Goal: Transaction & Acquisition: Purchase product/service

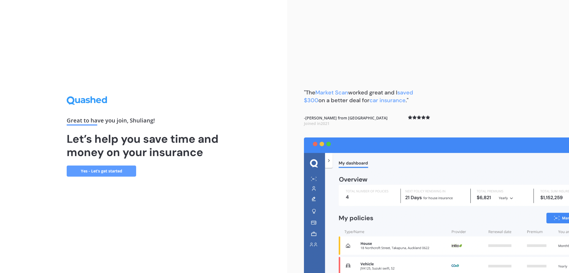
click at [132, 172] on link "Yes - Let’s get started" at bounding box center [101, 171] width 69 height 11
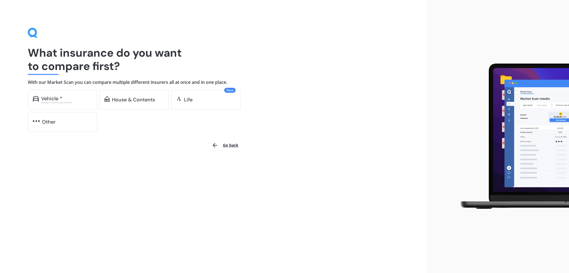
click at [26, 103] on div "What insurance do you want to compare first? With our Market Scan you can compa…" at bounding box center [213, 136] width 427 height 273
click at [45, 100] on div "Vehicle *" at bounding box center [51, 99] width 21 height 6
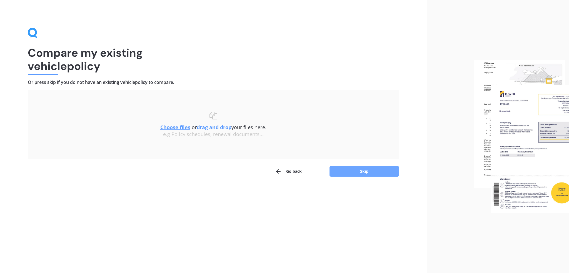
click at [366, 170] on button "Skip" at bounding box center [364, 171] width 69 height 11
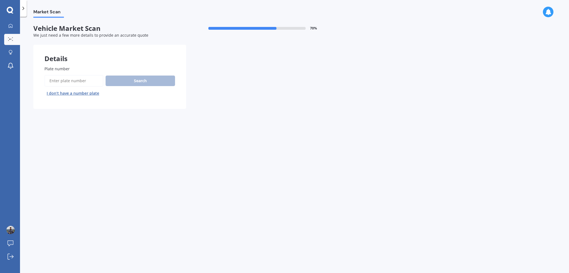
click at [79, 80] on input "Plate number" at bounding box center [73, 81] width 59 height 12
type input "mrr612"
click at [0, 0] on button "Next" at bounding box center [0, 0] width 0 height 0
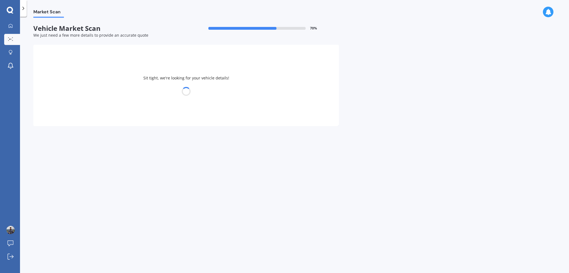
select select "SUBARU"
select select "FORESTER"
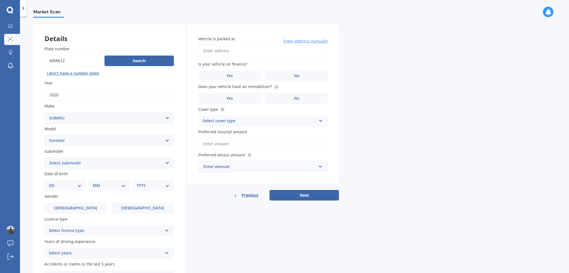
scroll to position [54, 0]
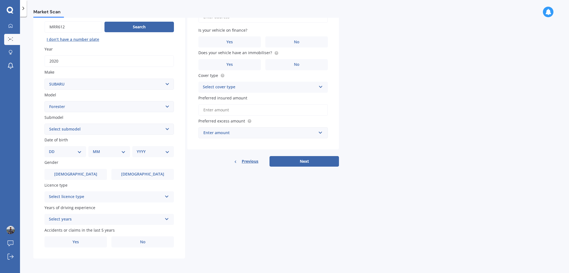
click at [74, 152] on select "DD 01 02 03 04 05 06 07 08 09 10 11 12 13 14 15 16 17 18 19 20 21 22 23 24 25 2…" at bounding box center [65, 152] width 33 height 6
select select "27"
click at [97, 152] on select "MM 01 02 03 04 05 06 07 08 09 10 11 12" at bounding box center [109, 152] width 33 height 6
select select "06"
click at [95, 149] on select "MM 01 02 03 04 05 06 07 08 09 10 11 12" at bounding box center [110, 152] width 31 height 6
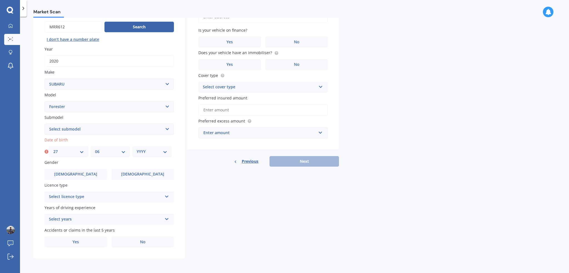
click at [153, 154] on select "YYYY 2025 2024 2023 2022 2021 2020 2019 2018 2017 2016 2015 2014 2013 2012 2011…" at bounding box center [152, 152] width 31 height 6
select select "1989"
click at [137, 149] on select "YYYY 2025 2024 2023 2022 2021 2020 2019 2018 2017 2016 2015 2014 2013 2012 2011…" at bounding box center [152, 152] width 31 height 6
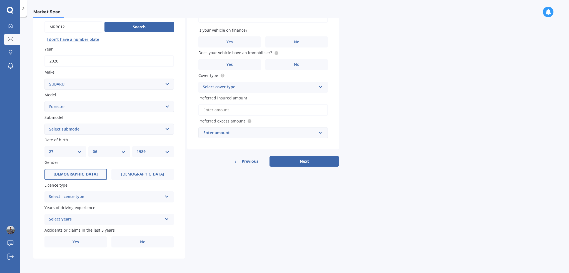
click at [74, 174] on span "[DEMOGRAPHIC_DATA]" at bounding box center [76, 174] width 44 height 5
click at [0, 0] on input "[DEMOGRAPHIC_DATA]" at bounding box center [0, 0] width 0 height 0
click at [86, 196] on div "Select licence type" at bounding box center [105, 197] width 113 height 7
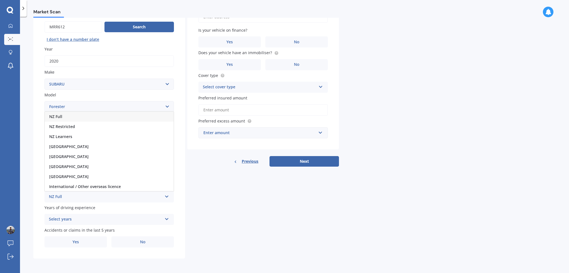
click at [84, 116] on div "NZ Full" at bounding box center [109, 117] width 129 height 10
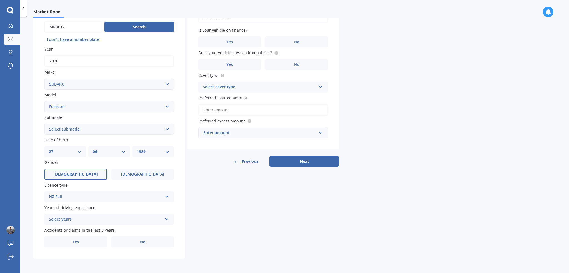
click at [92, 216] on div "Select years 5 or more years 4 years 3 years 2 years 1 year" at bounding box center [108, 219] width 129 height 11
click at [86, 177] on div "4 years" at bounding box center [109, 179] width 129 height 10
click at [86, 219] on div "4 years" at bounding box center [105, 219] width 113 height 7
click at [80, 170] on div "5 or more years" at bounding box center [109, 169] width 129 height 10
click at [133, 245] on label "No" at bounding box center [142, 241] width 63 height 11
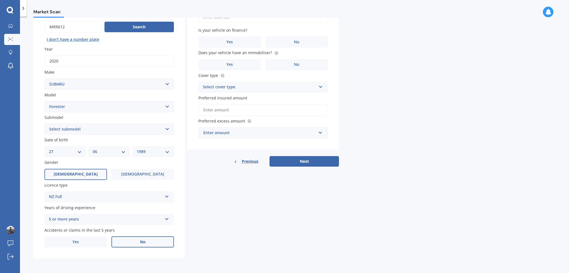
click at [0, 0] on input "No" at bounding box center [0, 0] width 0 height 0
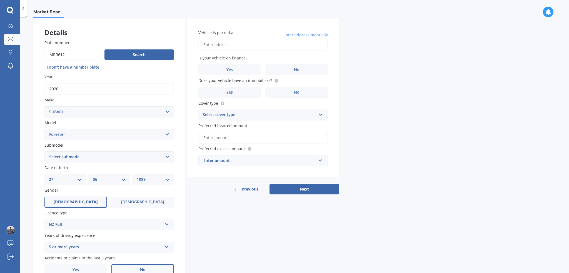
scroll to position [0, 0]
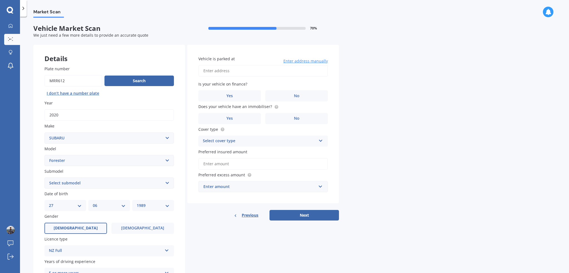
click at [213, 72] on input "Vehicle is parked at" at bounding box center [262, 71] width 129 height 12
type input "[STREET_ADDRESS][PERSON_NAME]"
click at [303, 101] on div "Vehicle is parked at [STREET_ADDRESS][PERSON_NAME] Enter address manually Is yo…" at bounding box center [263, 124] width 152 height 159
click at [303, 98] on label "No" at bounding box center [296, 95] width 63 height 11
click at [0, 0] on input "No" at bounding box center [0, 0] width 0 height 0
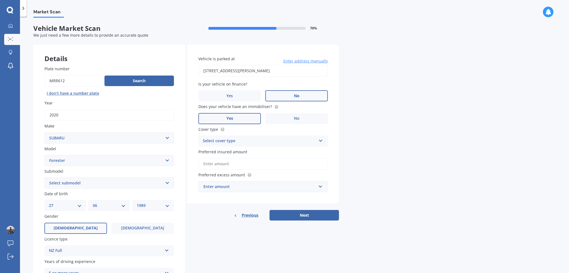
click at [243, 119] on label "Yes" at bounding box center [229, 118] width 63 height 11
click at [0, 0] on input "Yes" at bounding box center [0, 0] width 0 height 0
click at [229, 139] on div "Select cover type" at bounding box center [259, 141] width 113 height 7
click at [239, 161] on span "Third Party, Fire & Theft" at bounding box center [226, 161] width 46 height 5
click at [226, 164] on input "Preferred insured amount" at bounding box center [262, 164] width 129 height 12
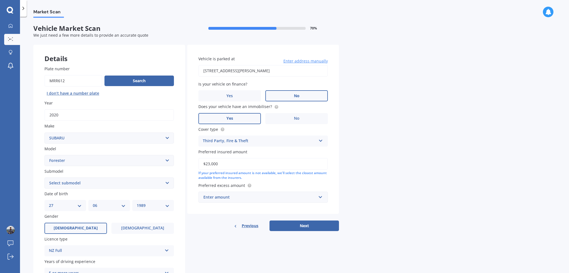
type input "$23,000"
click at [245, 198] on div "Enter amount" at bounding box center [259, 197] width 113 height 6
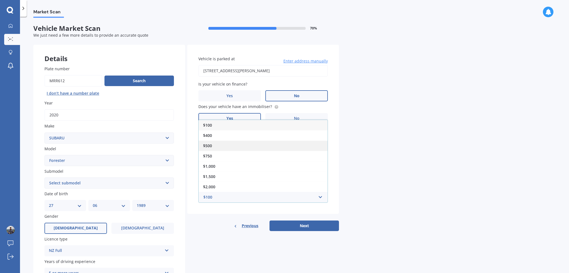
click at [230, 146] on div "$500" at bounding box center [263, 146] width 129 height 10
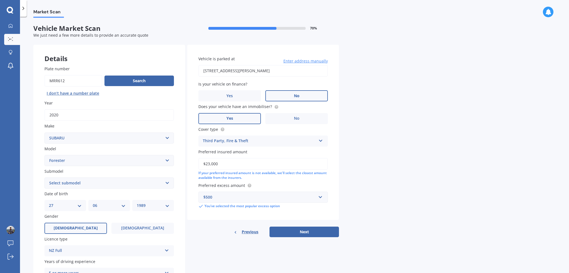
click at [401, 176] on div "Market Scan Vehicle Market Scan 70 % We just need a few more details to provide…" at bounding box center [294, 146] width 549 height 256
click at [308, 229] on button "Next" at bounding box center [304, 232] width 69 height 11
click at [64, 186] on select "Select submodel 2.0 Diesel 2.0 Turbo 2.0 XS 2.0 XT premium 2.5 Sti Turbo 2.5 XS…" at bounding box center [108, 183] width 129 height 11
click at [26, 114] on div "Market Scan Vehicle Market Scan 70 % We just need a few more details to provide…" at bounding box center [294, 146] width 549 height 256
click at [61, 160] on select "Select model BRZ Crosstrek Dex Exiga Forester Impreza Justy Legacy Leone levorg…" at bounding box center [108, 160] width 129 height 11
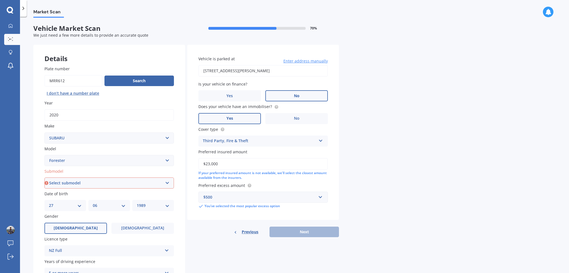
click at [44, 155] on select "Select model BRZ Crosstrek Dex Exiga Forester Impreza Justy Legacy Leone levorg…" at bounding box center [108, 160] width 129 height 11
click at [442, 164] on div "Market Scan Vehicle Market Scan 70 % We just need a few more details to provide…" at bounding box center [294, 146] width 549 height 256
click at [78, 182] on select "Select submodel 2.0 Diesel 2.0 Turbo 2.0 XS 2.0 XT premium 2.5 Sti Turbo 2.5 XS…" at bounding box center [108, 183] width 129 height 11
select select "2.5 XS"
click at [44, 178] on select "Select submodel 2.0 Diesel 2.0 Turbo 2.0 XS 2.0 XT premium 2.5 Sti Turbo 2.5 XS…" at bounding box center [108, 183] width 129 height 11
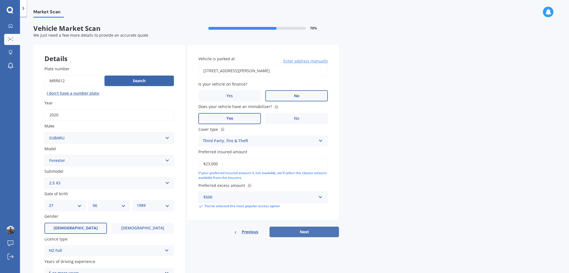
click at [296, 233] on button "Next" at bounding box center [304, 232] width 69 height 11
select select "27"
select select "06"
select select "1989"
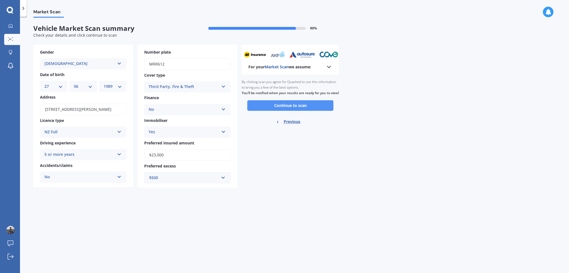
click at [292, 110] on button "Continue to scan" at bounding box center [290, 105] width 86 height 11
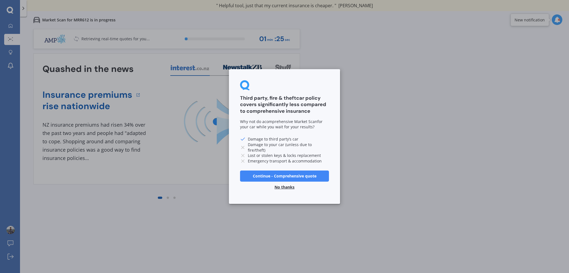
click at [270, 174] on button "Continue - Comprehensive quote" at bounding box center [284, 176] width 89 height 11
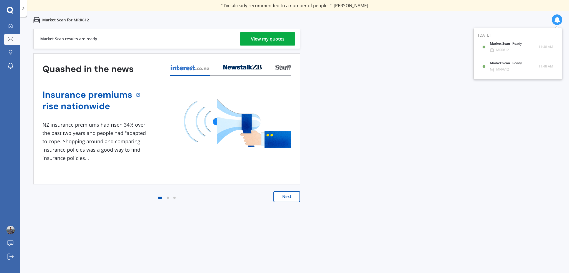
click at [269, 38] on div "View my quotes" at bounding box center [268, 38] width 34 height 13
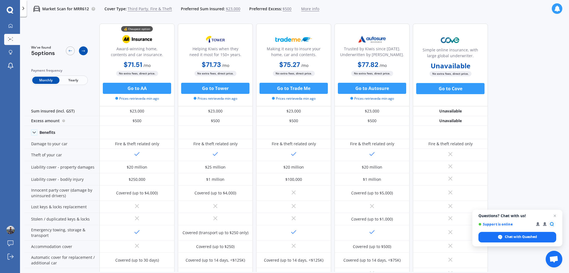
click at [85, 52] on icon at bounding box center [83, 51] width 4 height 4
click at [86, 50] on div at bounding box center [83, 50] width 9 height 9
click at [306, 9] on span "More info" at bounding box center [310, 9] width 18 height 6
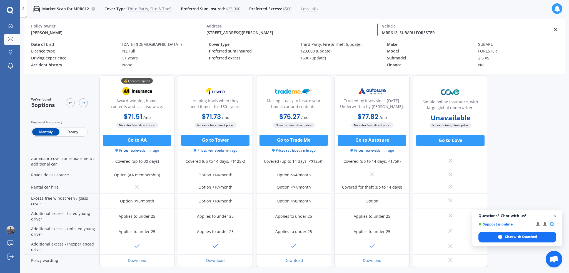
scroll to position [16, 0]
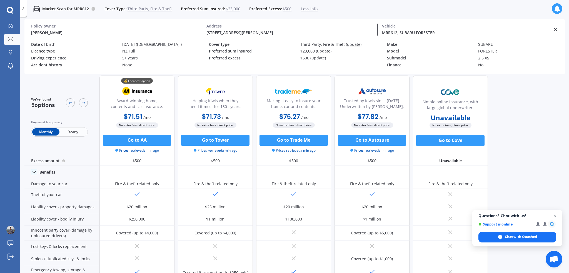
click at [515, 166] on div "We've found 5 options Payment frequency Monthly Yearly 💰 Cheapest option Award-…" at bounding box center [296, 166] width 545 height 215
